Goal: Find specific page/section

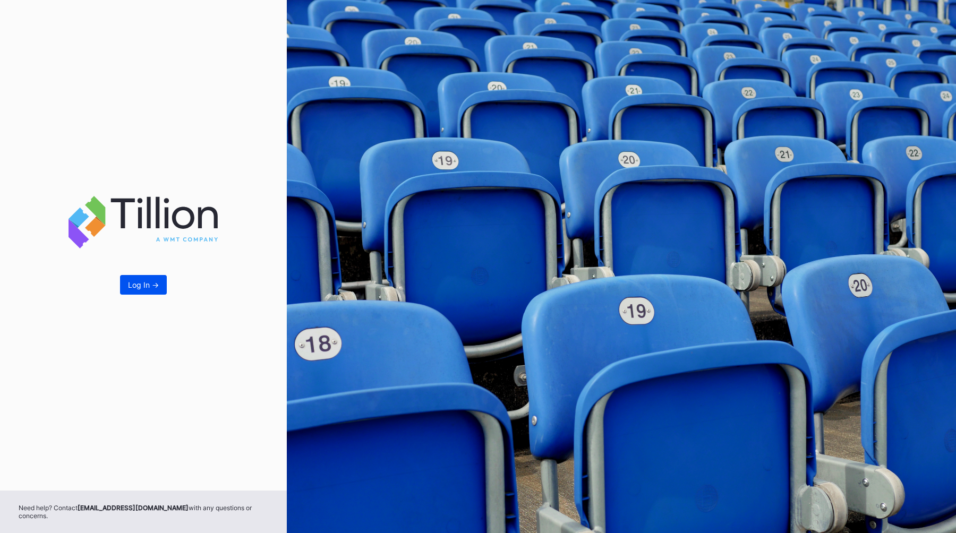
click at [145, 287] on div "Log In ->" at bounding box center [143, 284] width 31 height 9
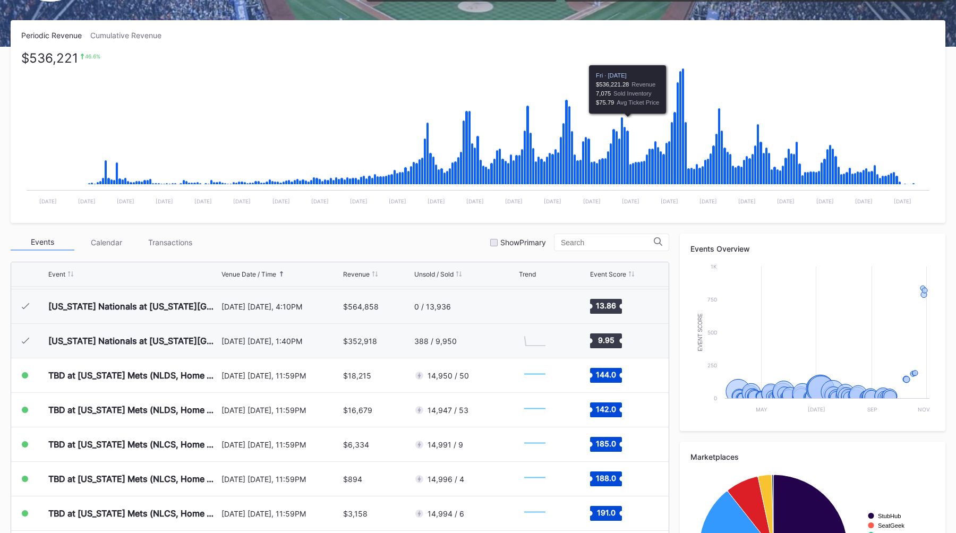
scroll to position [188, 0]
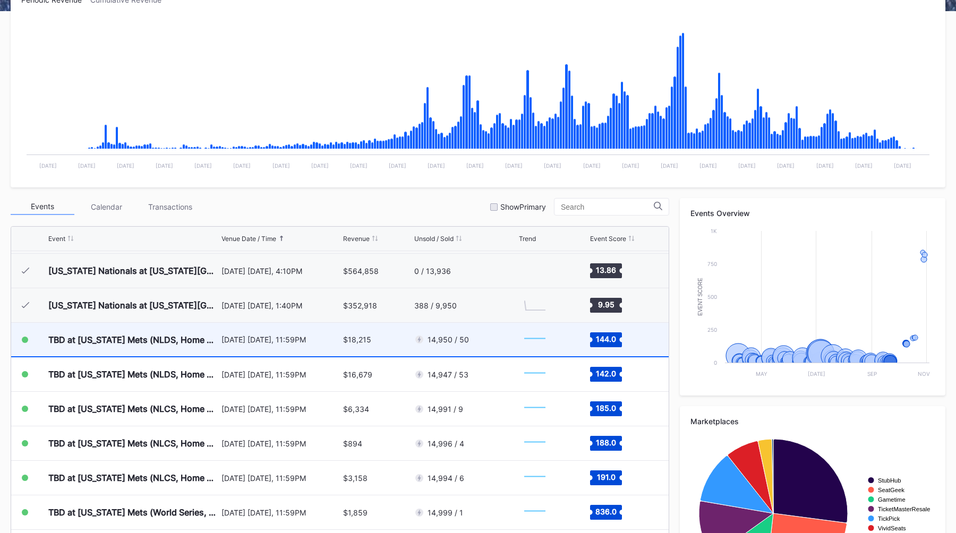
click at [339, 334] on div "[DATE] [DATE], 11:59PM" at bounding box center [280, 339] width 119 height 33
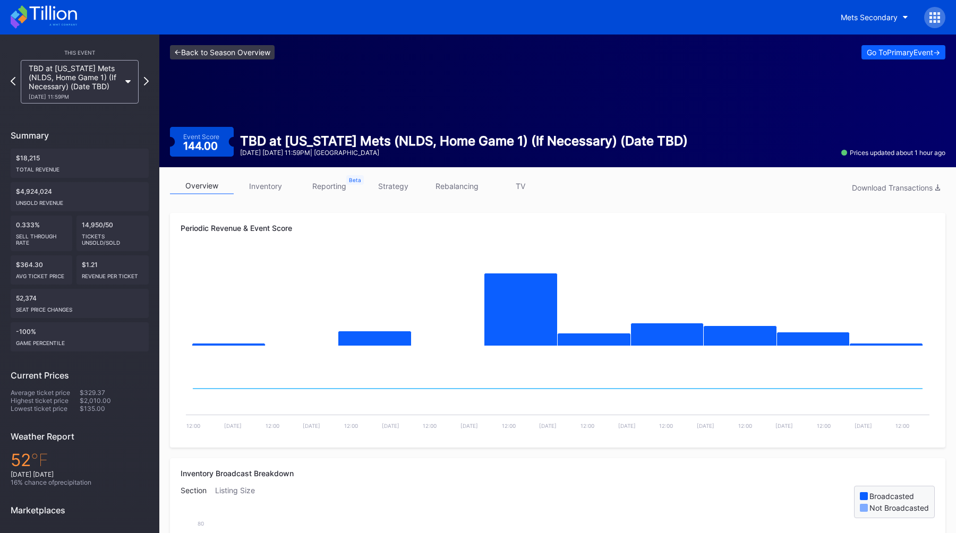
click at [221, 51] on link "<- Back to Season Overview" at bounding box center [222, 52] width 105 height 14
